Goal: Task Accomplishment & Management: Use online tool/utility

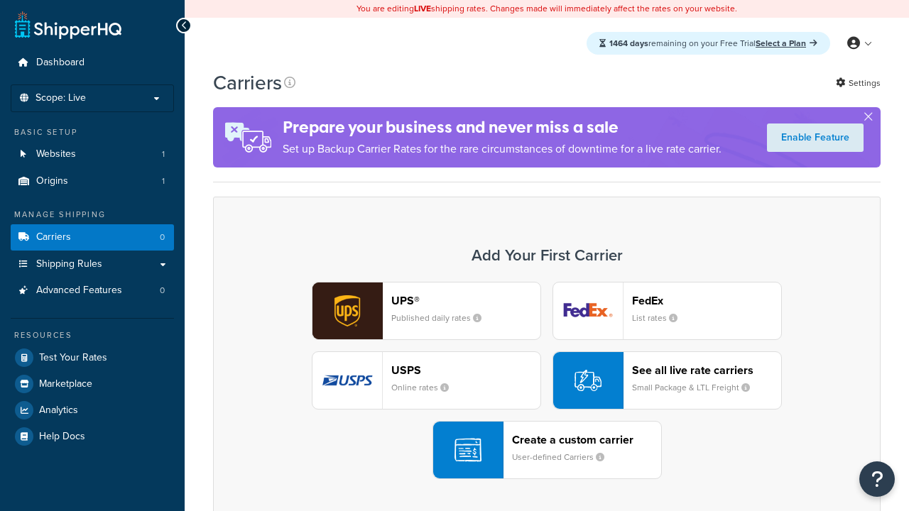
click at [707, 300] on header "FedEx" at bounding box center [706, 300] width 149 height 13
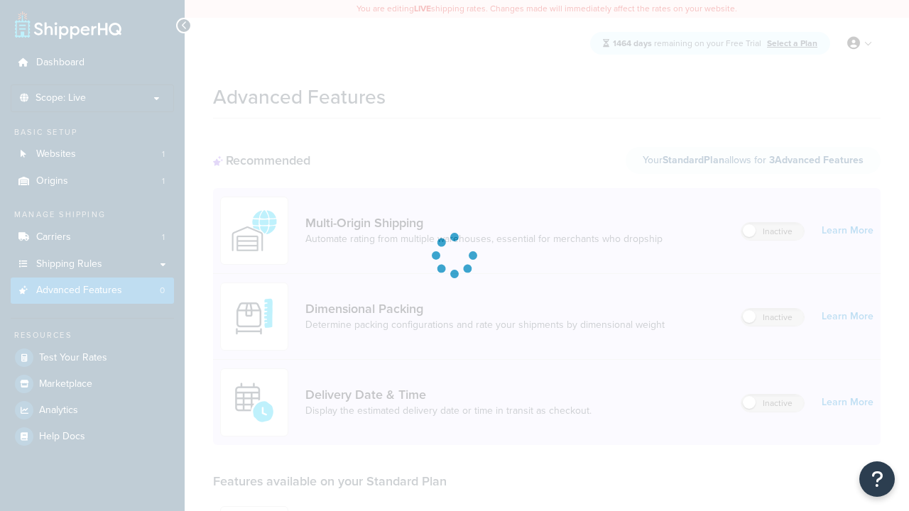
scroll to position [124, 0]
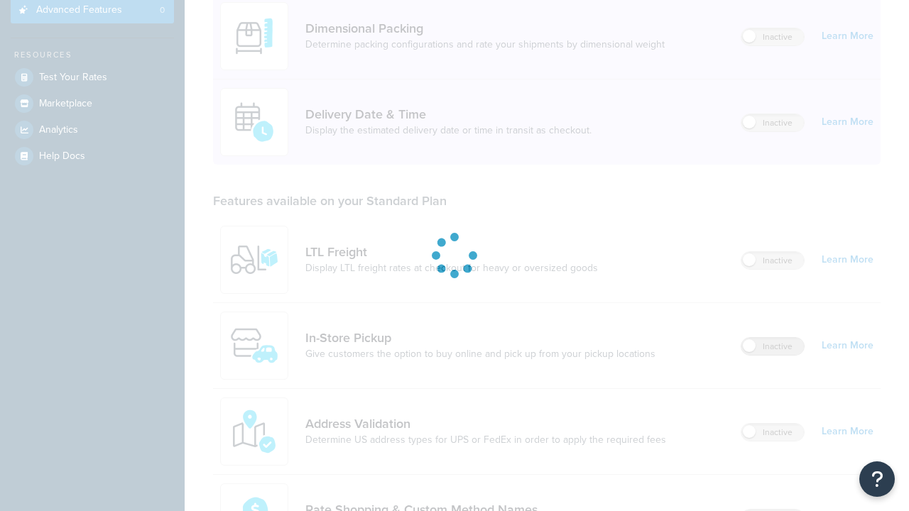
click at [773, 355] on label "Inactive" at bounding box center [772, 346] width 62 height 17
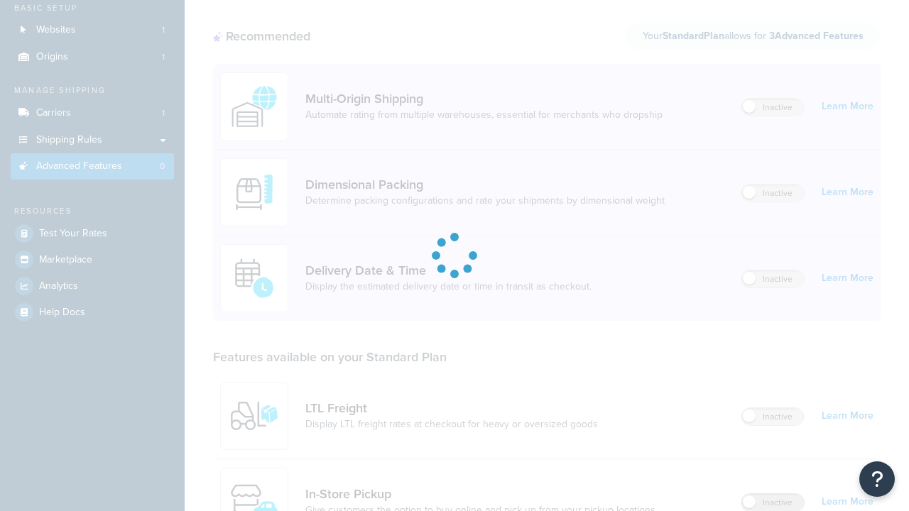
scroll to position [0, 0]
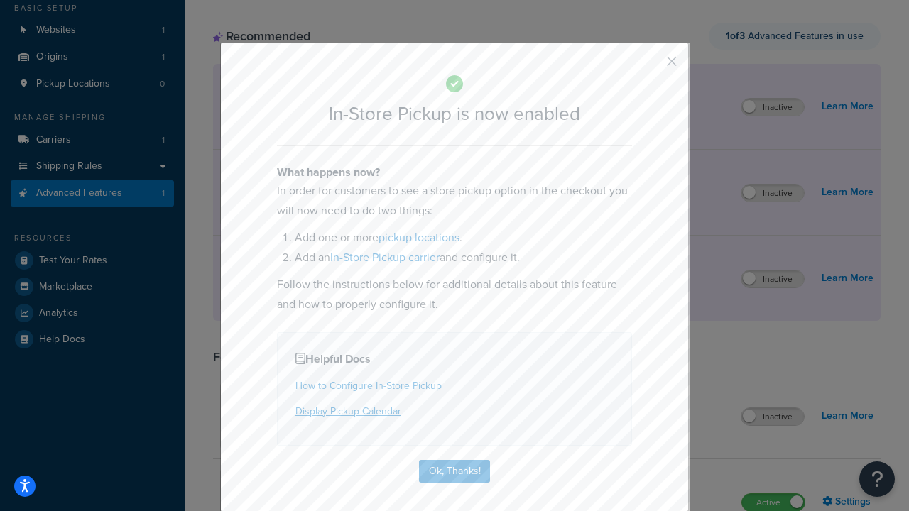
click at [650, 66] on button "button" at bounding box center [651, 67] width 4 height 4
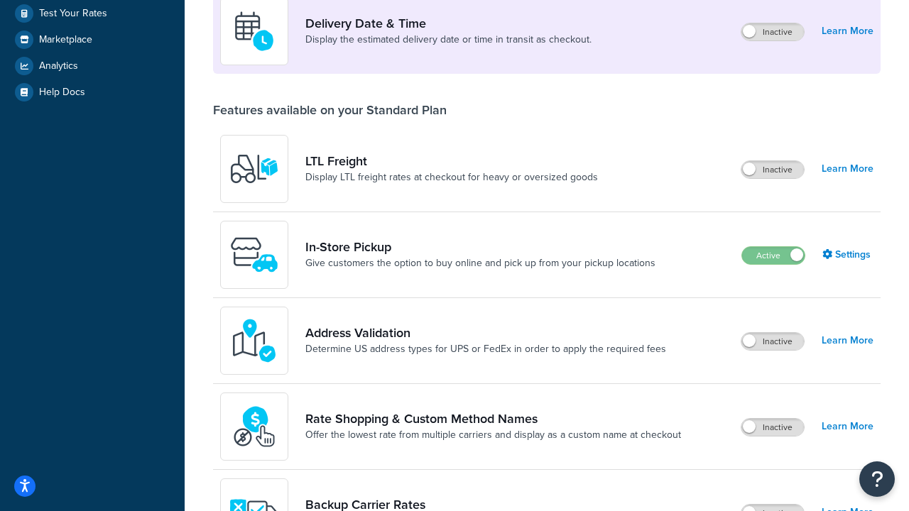
scroll to position [344, 0]
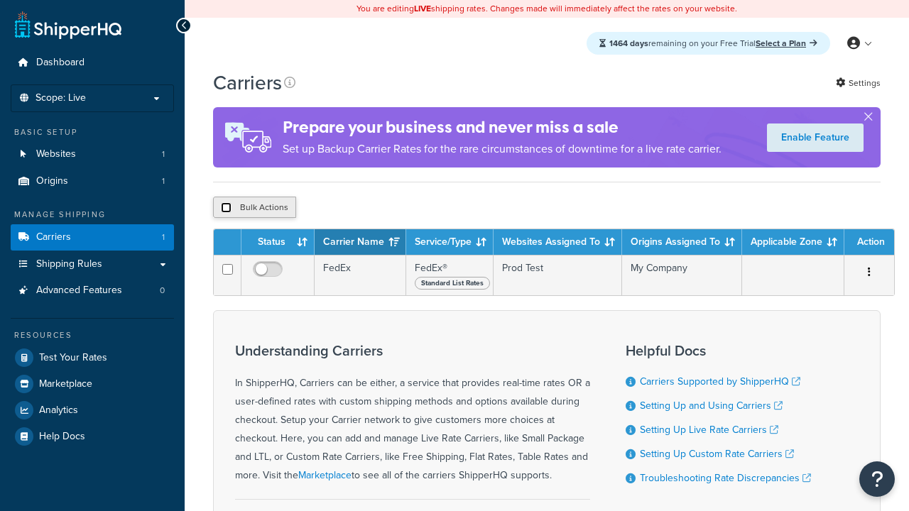
click at [226, 209] on input "checkbox" at bounding box center [226, 207] width 11 height 11
checkbox input "true"
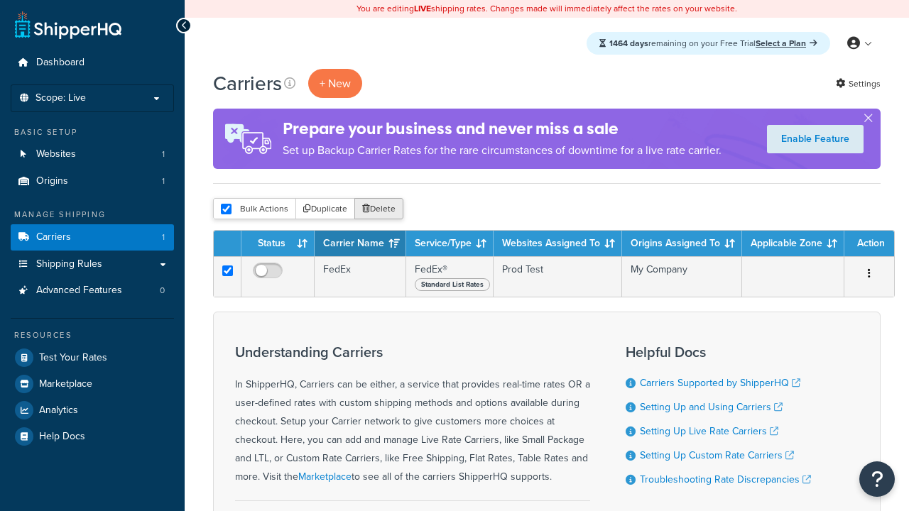
click at [382, 209] on button "Delete" at bounding box center [378, 208] width 49 height 21
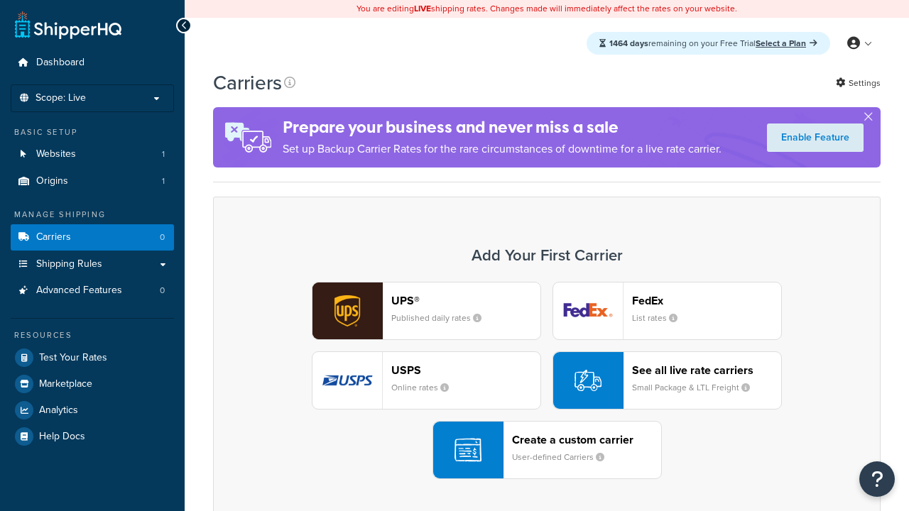
click at [547, 381] on div "UPS® Published daily rates FedEx List rates USPS Online rates See all live rate…" at bounding box center [547, 380] width 638 height 197
click at [547, 450] on div "Create a custom carrier User-defined Carriers" at bounding box center [586, 450] width 149 height 34
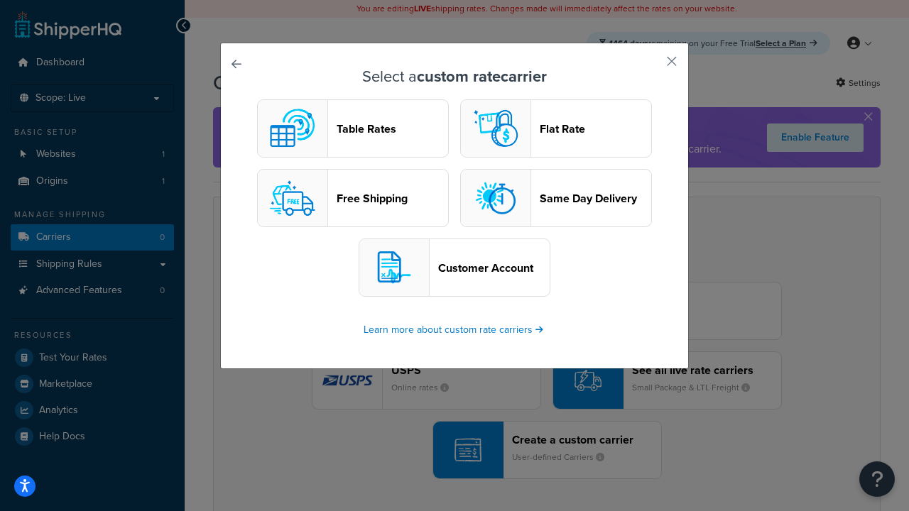
click at [353, 129] on header "Table Rates" at bounding box center [392, 128] width 111 height 13
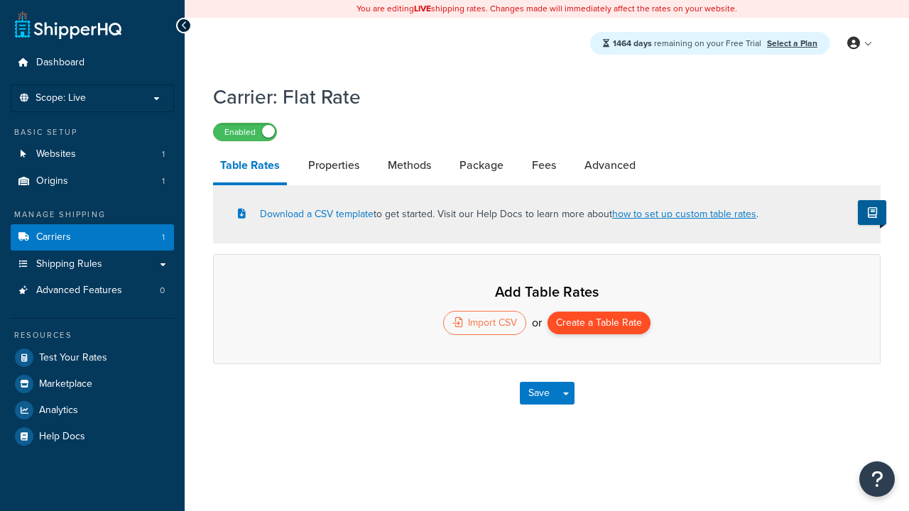
click at [599, 324] on button "Create a Table Rate" at bounding box center [598, 323] width 103 height 23
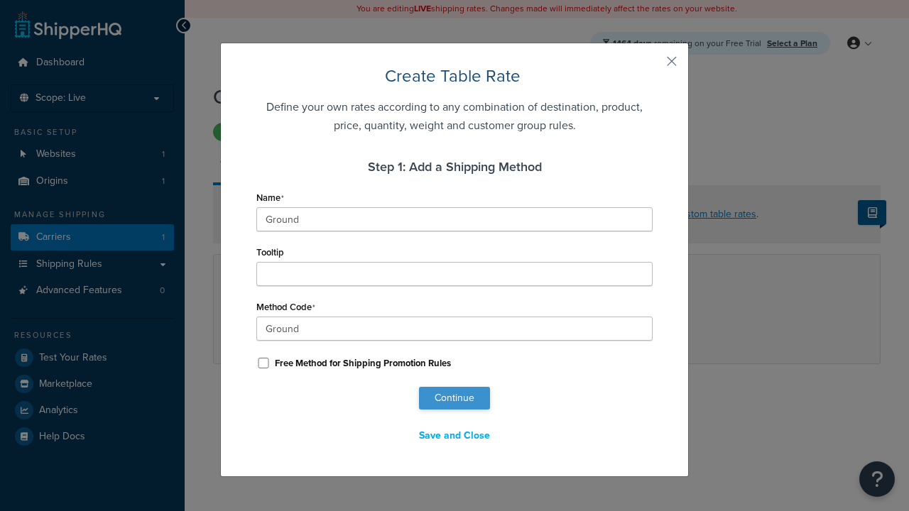
type input "Ground"
click at [454, 398] on button "Continue" at bounding box center [454, 398] width 71 height 23
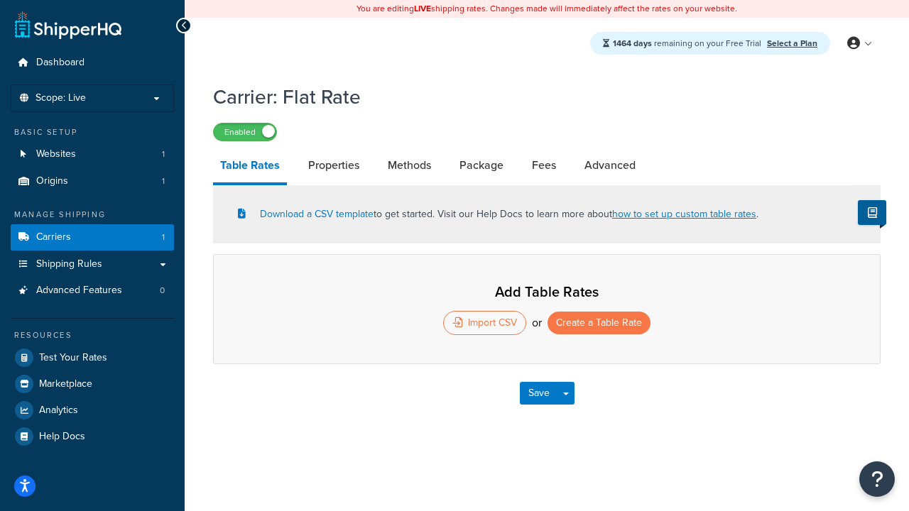
select select "25"
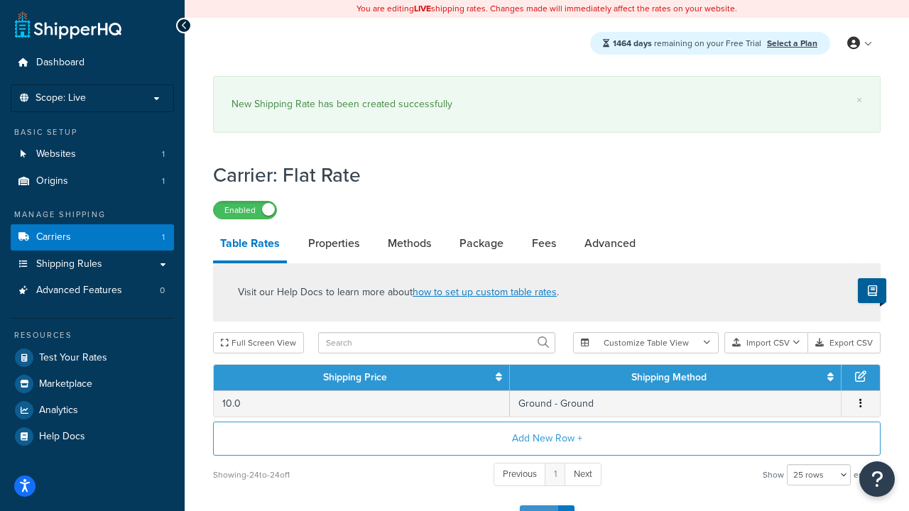
click at [538, 506] on button "Save" at bounding box center [539, 517] width 38 height 23
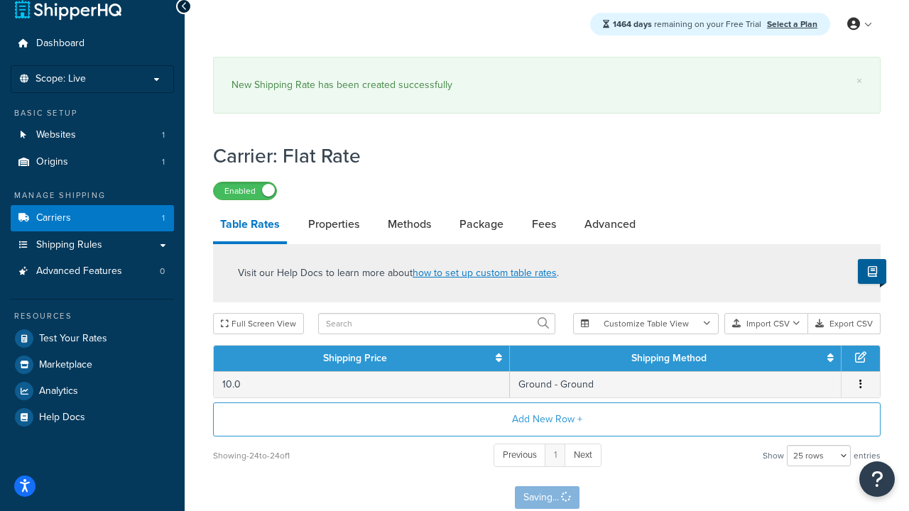
scroll to position [0, 0]
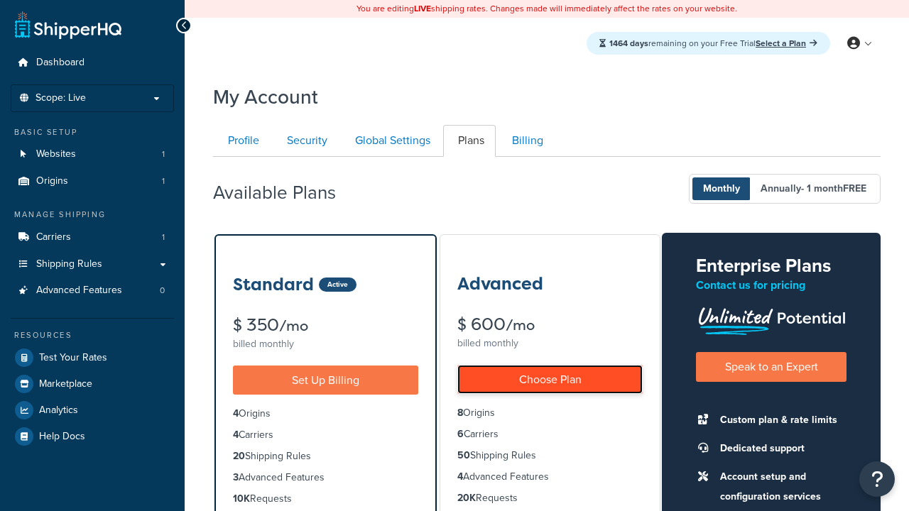
click at [550, 379] on link "Choose Plan" at bounding box center [549, 379] width 185 height 29
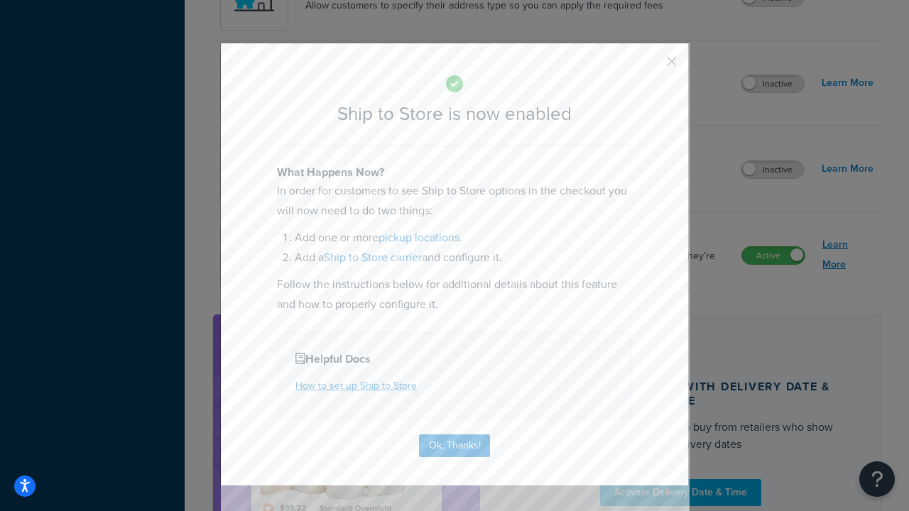
click at [454, 445] on button "Ok, Thanks!" at bounding box center [454, 446] width 71 height 23
click at [848, 255] on link "Learn More" at bounding box center [847, 255] width 51 height 40
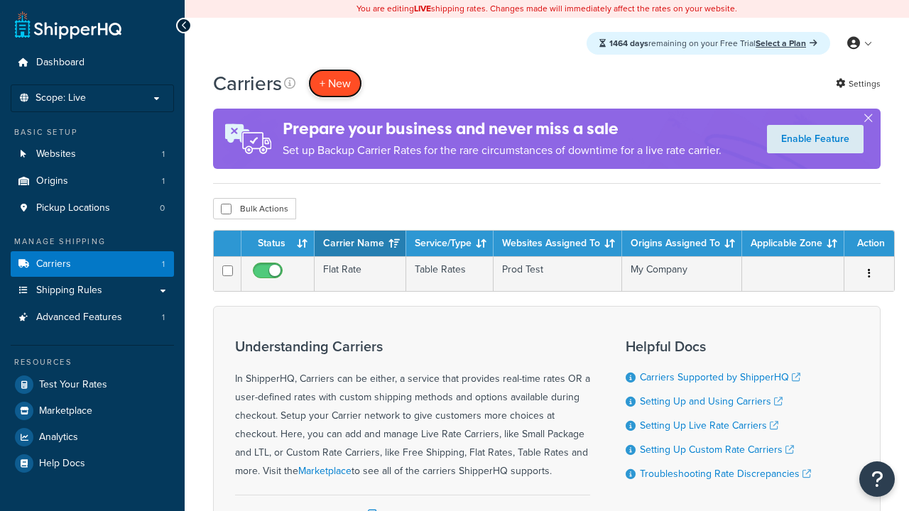
click at [335, 83] on button "+ New" at bounding box center [335, 83] width 54 height 29
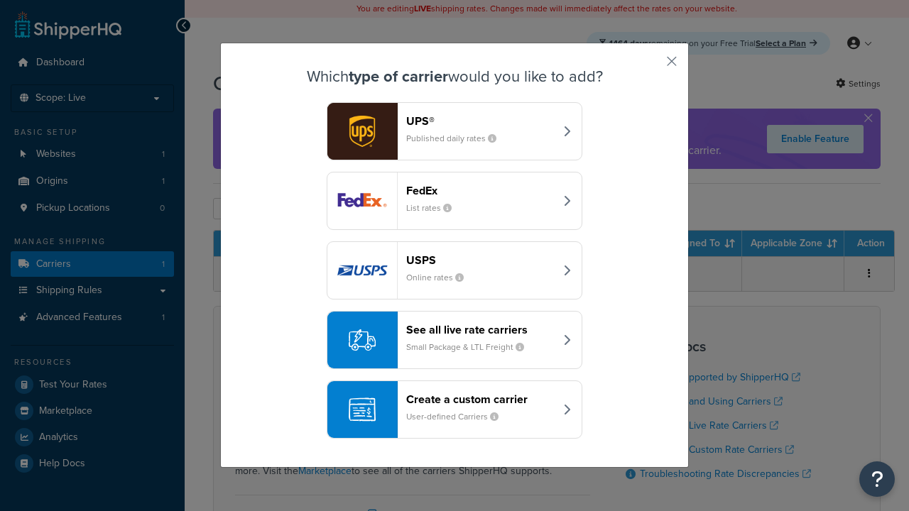
click at [454, 405] on header "Create a custom carrier" at bounding box center [480, 399] width 148 height 13
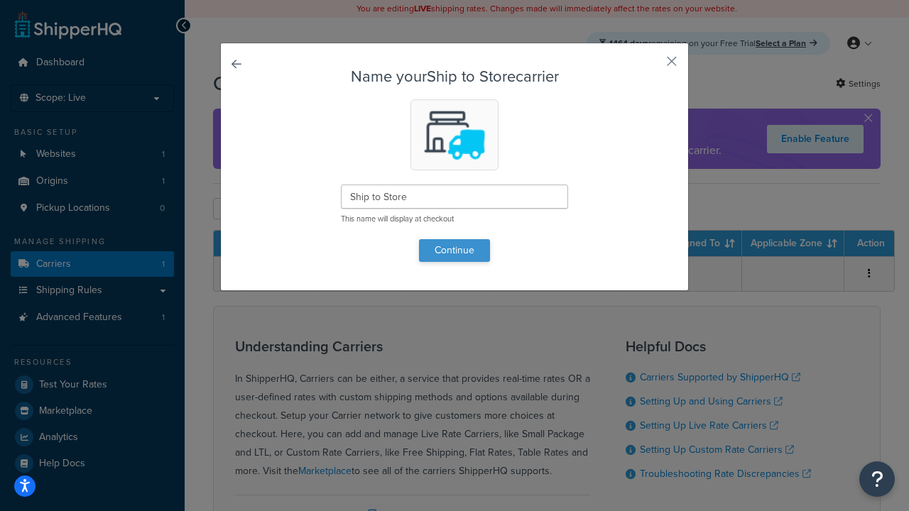
type input "Ship to Store"
click at [454, 250] on button "Continue" at bounding box center [454, 250] width 71 height 23
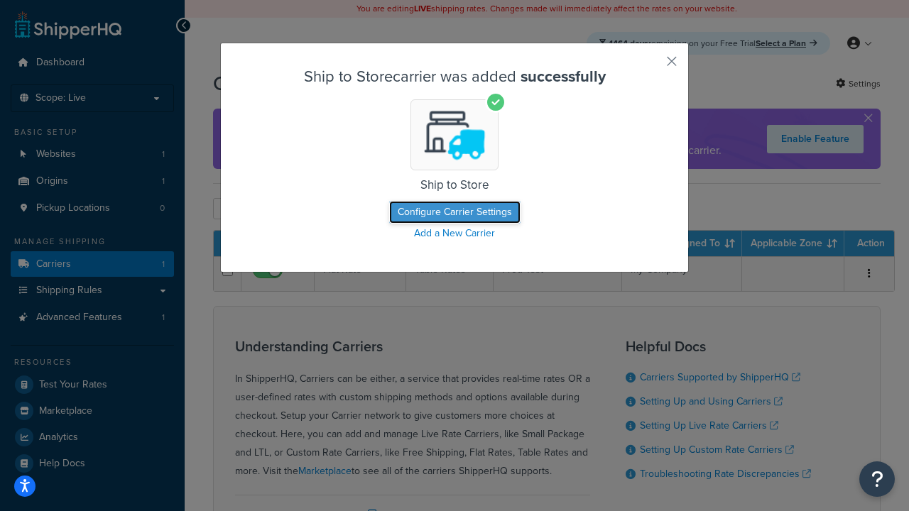
click at [454, 212] on button "Configure Carrier Settings" at bounding box center [454, 212] width 131 height 23
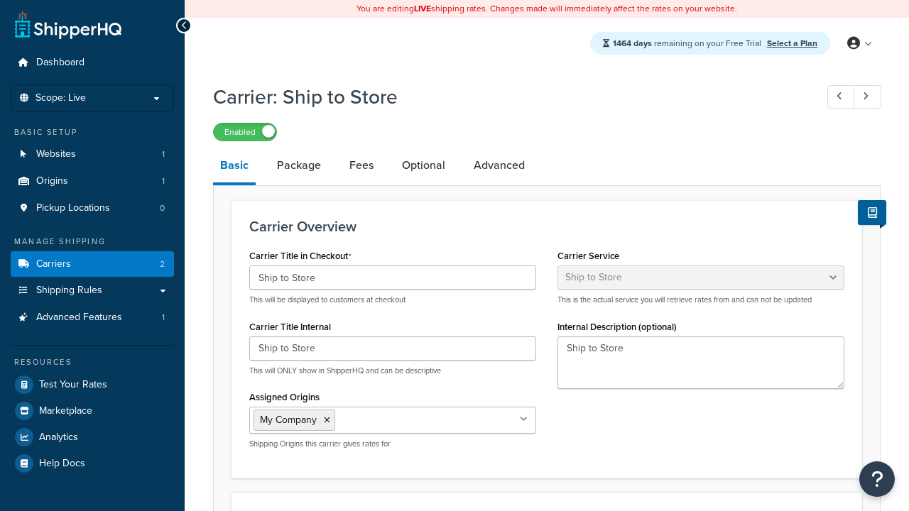
select select "shipToStore"
select select "183395"
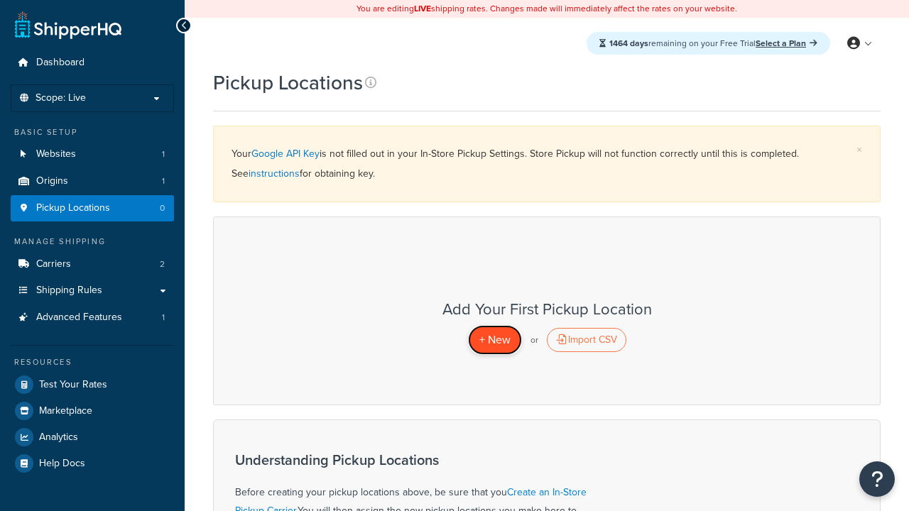
click at [494, 339] on span "+ New" at bounding box center [494, 340] width 31 height 16
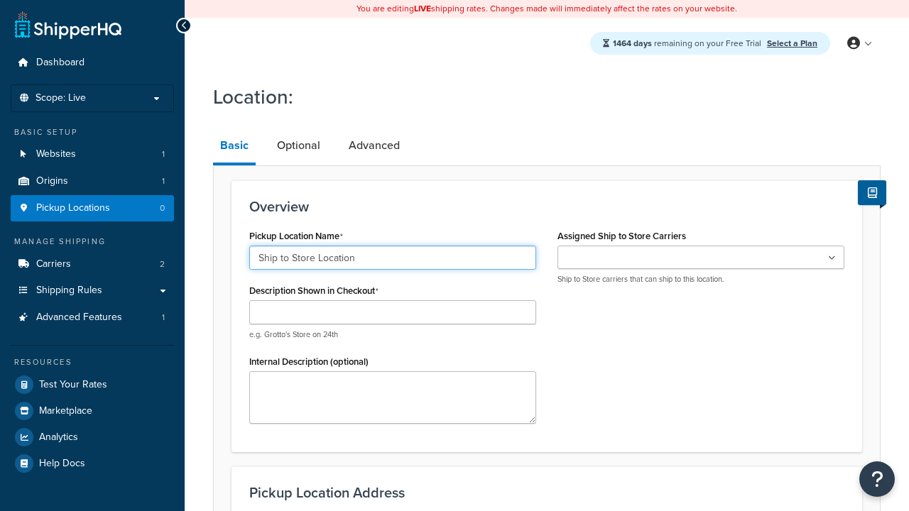
type input "Ship to Store Location"
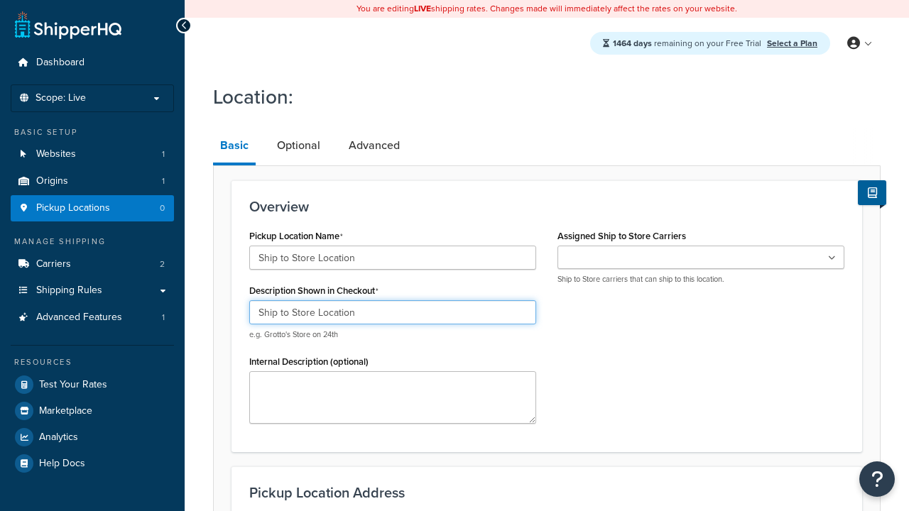
type input "Ship to Store Location"
click at [701, 258] on ul at bounding box center [700, 257] width 287 height 23
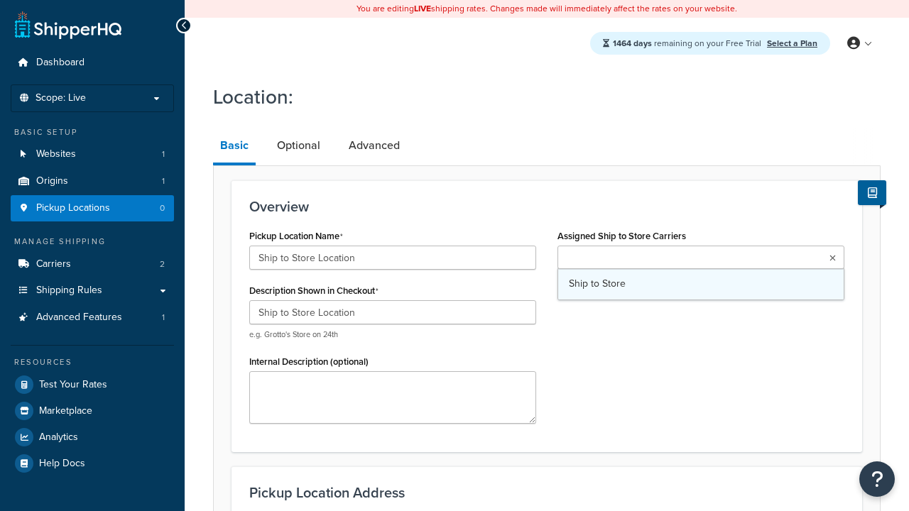
type input "2556 Bark Wood Road"
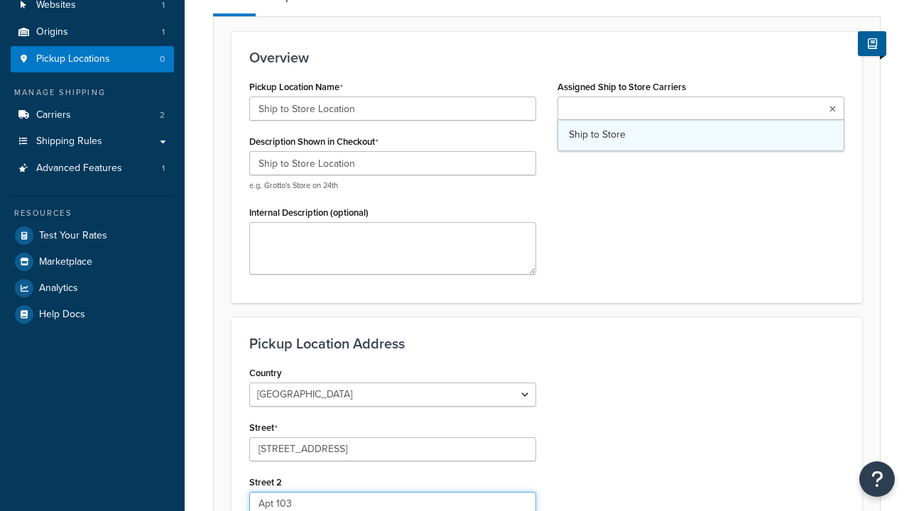
type input "Apt 103"
type input "Schaumburg"
select select "13"
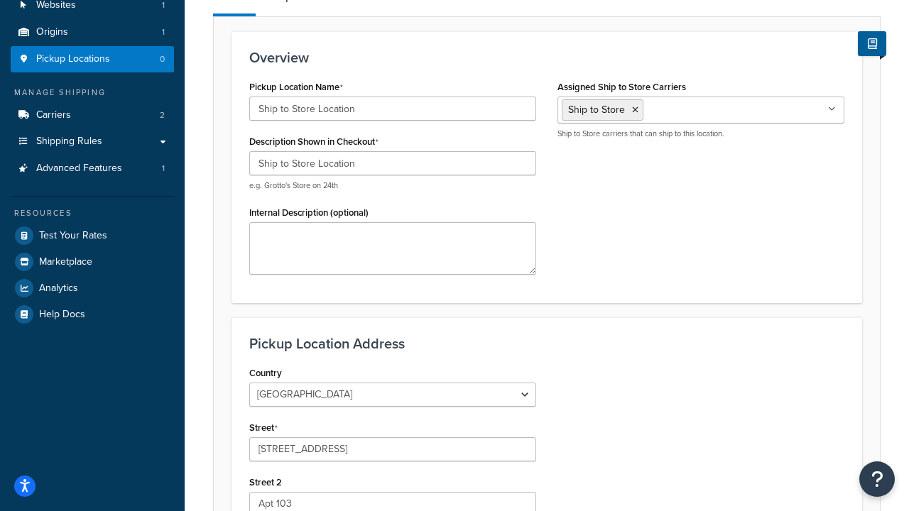
type input "Schaumburg"
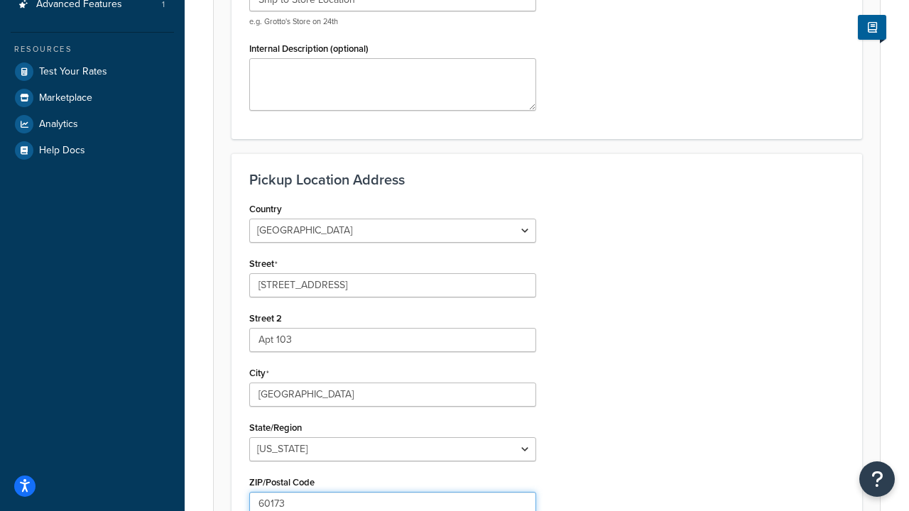
type input "60173"
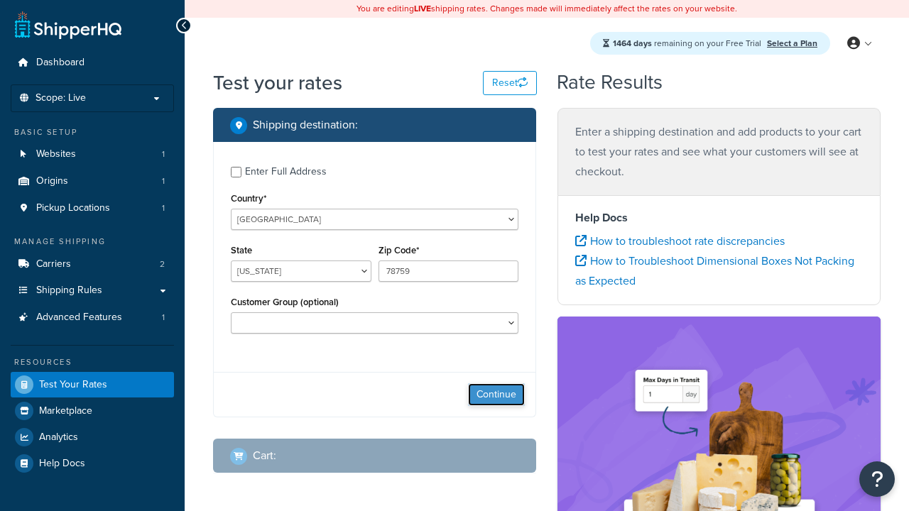
click at [496, 396] on button "Continue" at bounding box center [496, 394] width 57 height 23
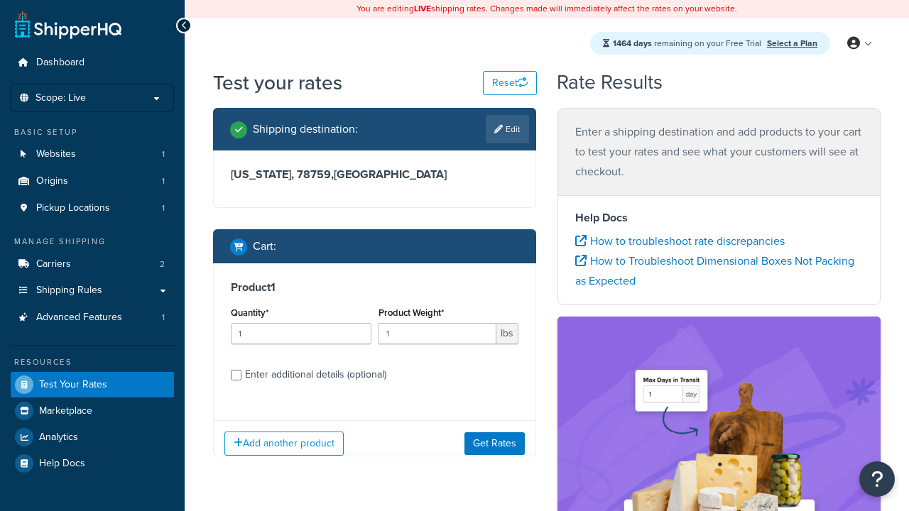
select select "IL"
type input "60173"
type input "3"
type input "5"
click at [494, 443] on button "Get Rates" at bounding box center [494, 443] width 60 height 23
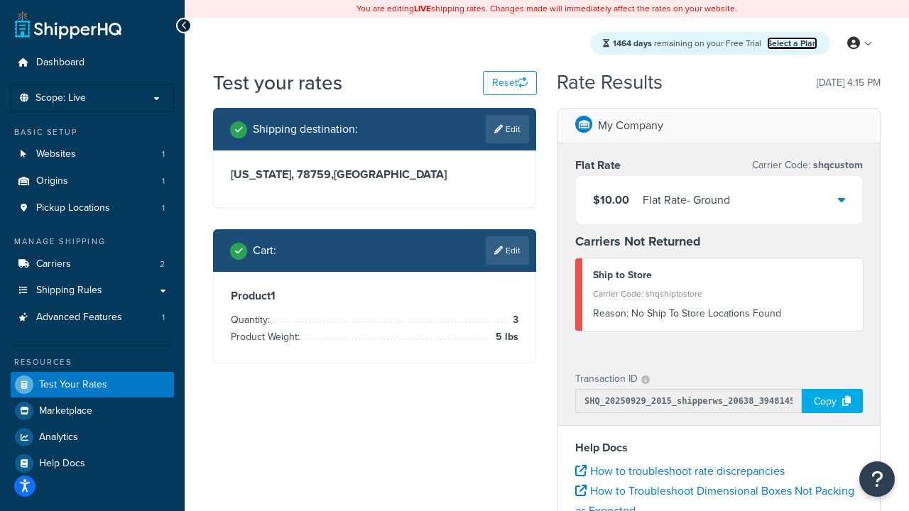
click at [792, 43] on link "Select a Plan" at bounding box center [792, 43] width 50 height 13
